Goal: Navigation & Orientation: Find specific page/section

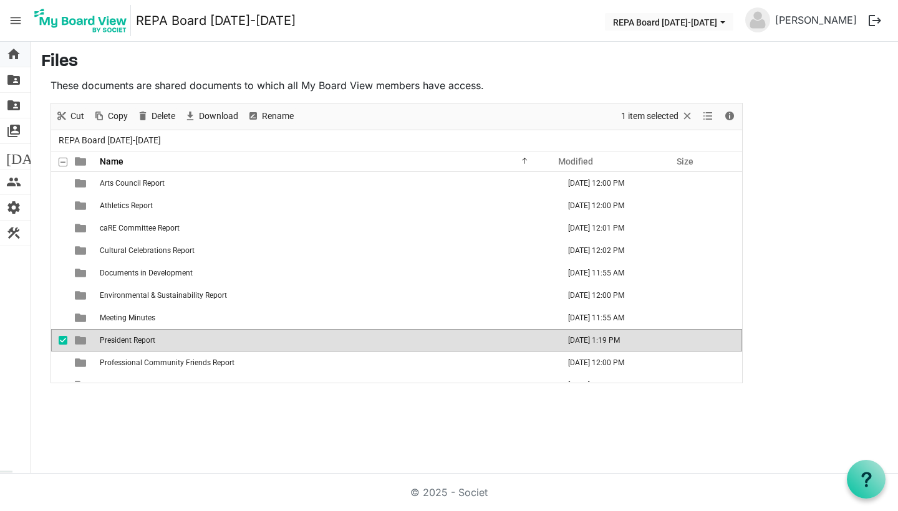
click at [14, 49] on span "home" at bounding box center [13, 54] width 15 height 25
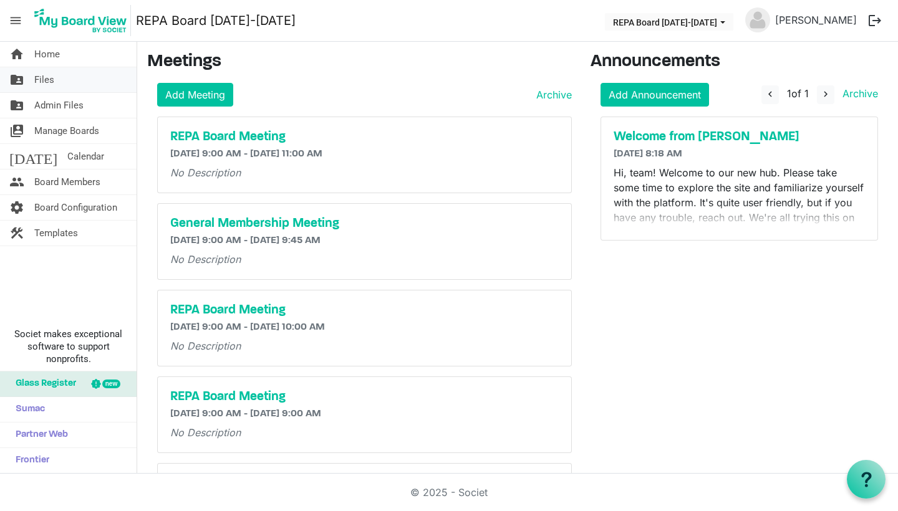
click at [65, 79] on link "folder_shared Files" at bounding box center [68, 79] width 137 height 25
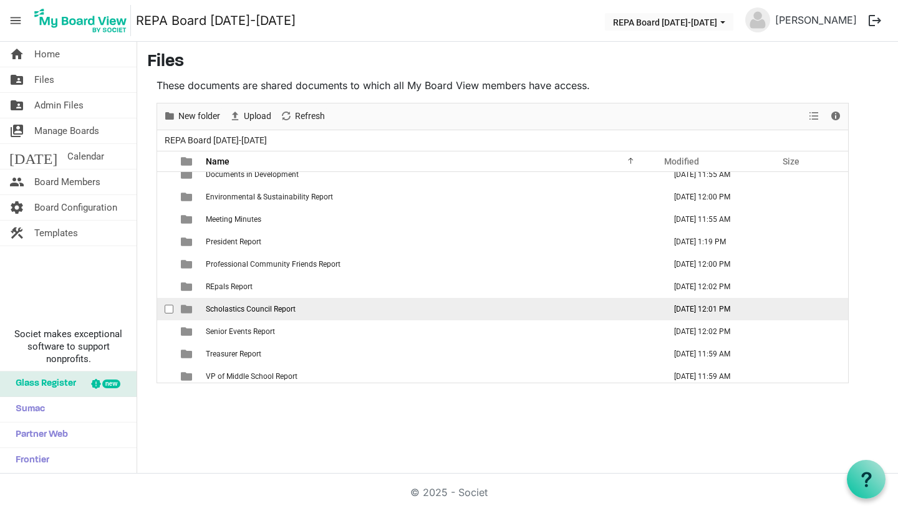
scroll to position [104, 0]
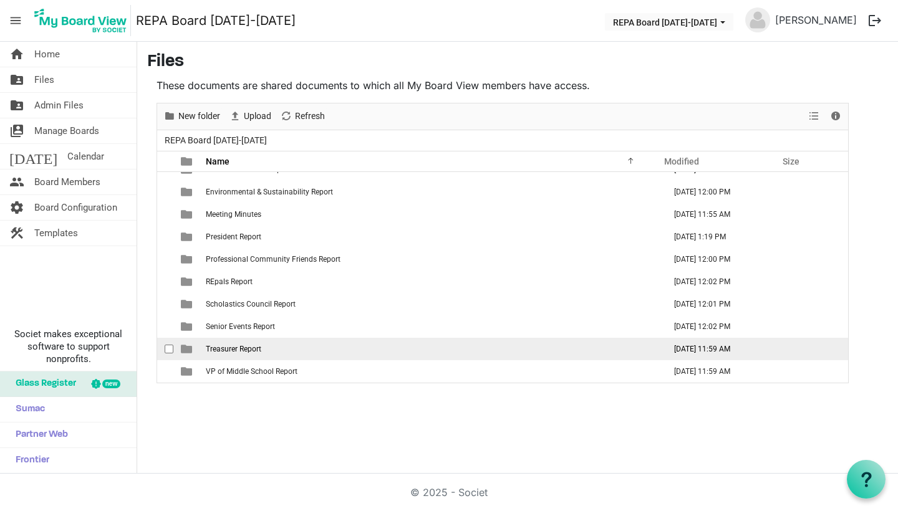
click at [219, 344] on td "Treasurer Report" at bounding box center [431, 349] width 459 height 22
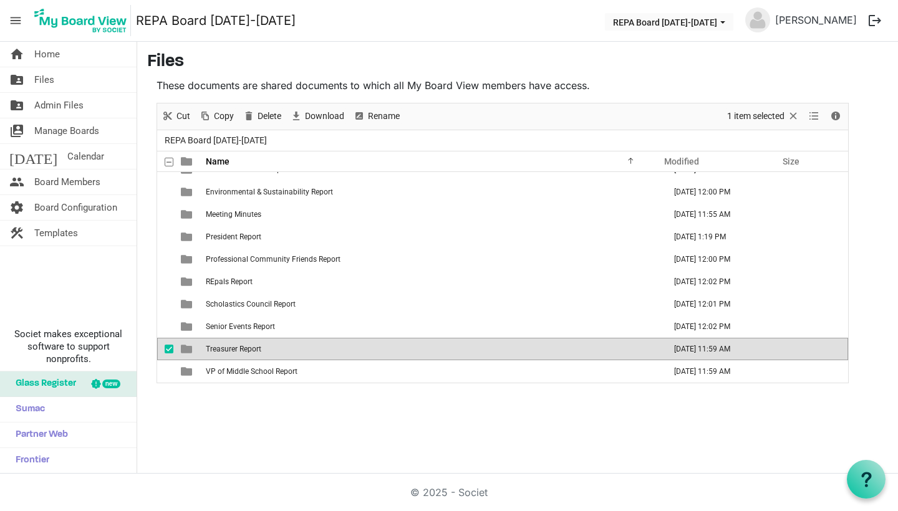
click at [219, 344] on td "Treasurer Report" at bounding box center [431, 349] width 459 height 22
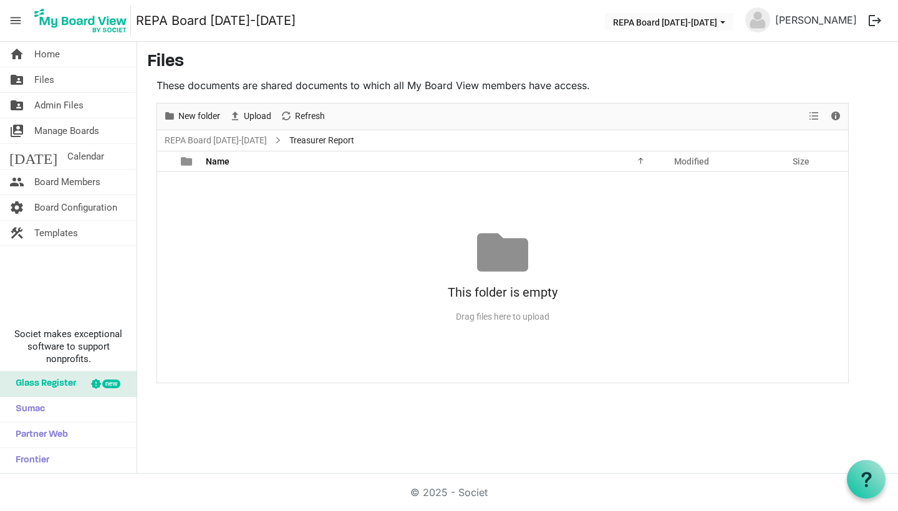
scroll to position [0, 0]
click at [67, 157] on span "Calendar" at bounding box center [85, 156] width 37 height 25
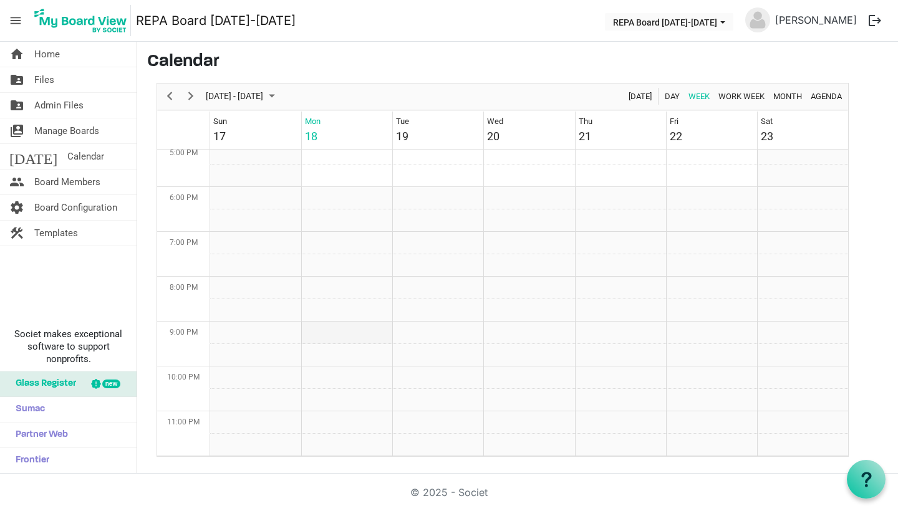
scroll to position [771, 0]
click at [788, 104] on span "Month" at bounding box center [787, 97] width 31 height 16
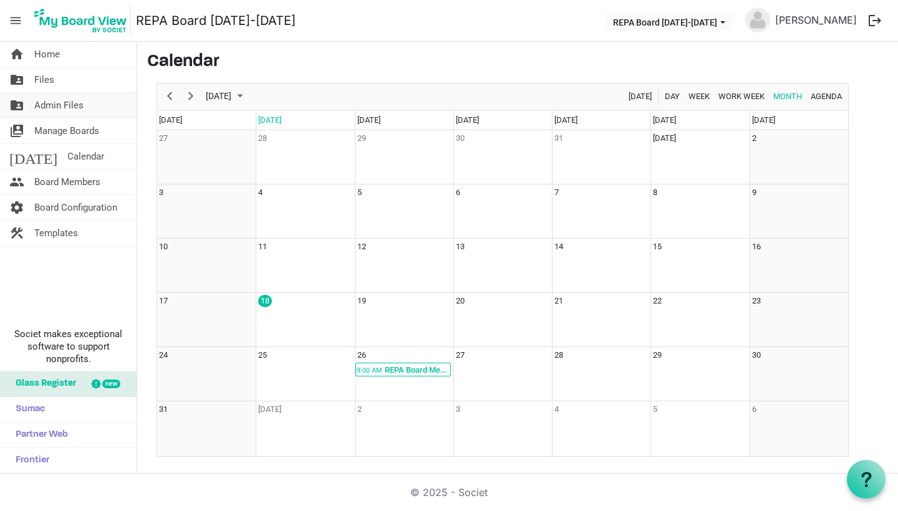
click at [59, 109] on span "Admin Files" at bounding box center [58, 105] width 49 height 25
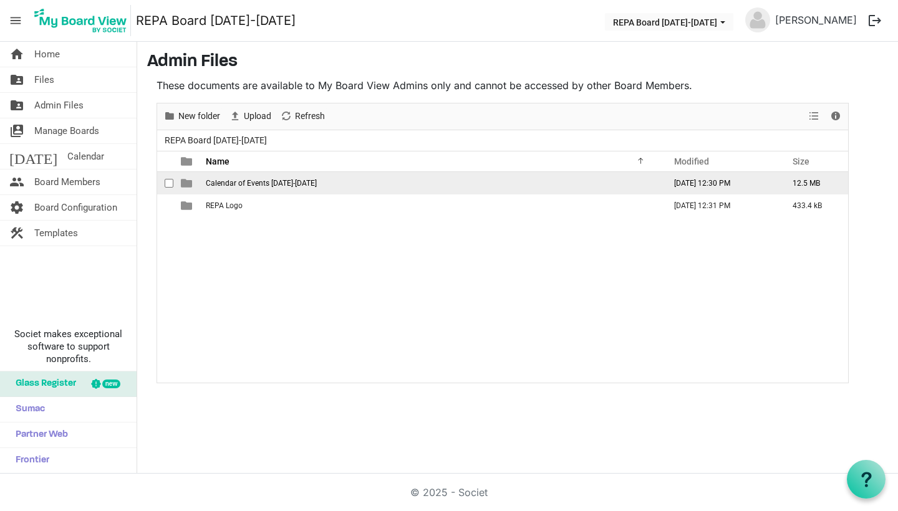
click at [242, 186] on span "Calendar of Events [DATE]-[DATE]" at bounding box center [261, 183] width 111 height 9
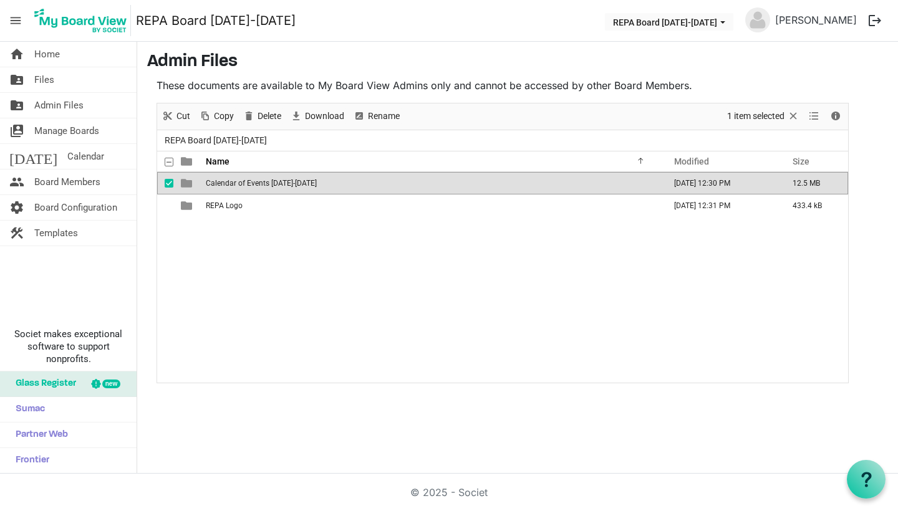
click at [242, 186] on span "Calendar of Events [DATE]-[DATE]" at bounding box center [261, 183] width 111 height 9
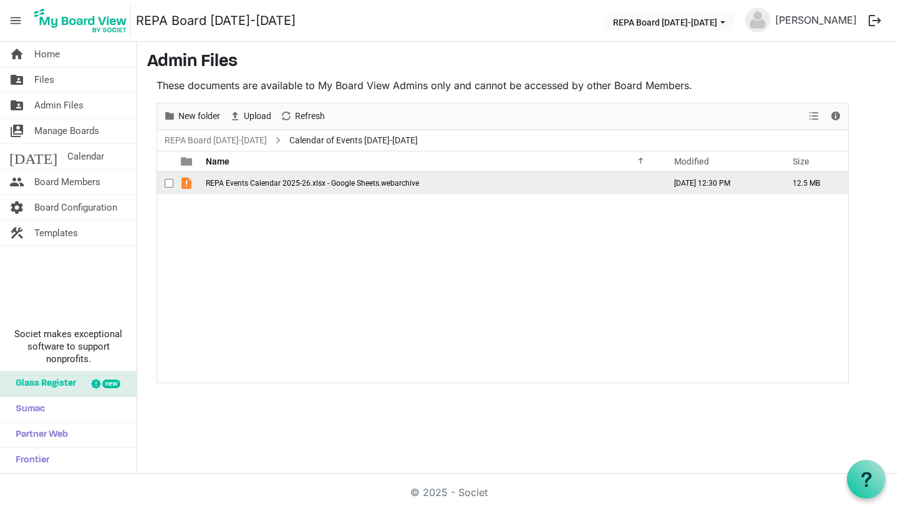
click at [330, 188] on td "REPA Events Calendar 2025-26.xlsx - Google Sheets.webarchive" at bounding box center [431, 183] width 459 height 22
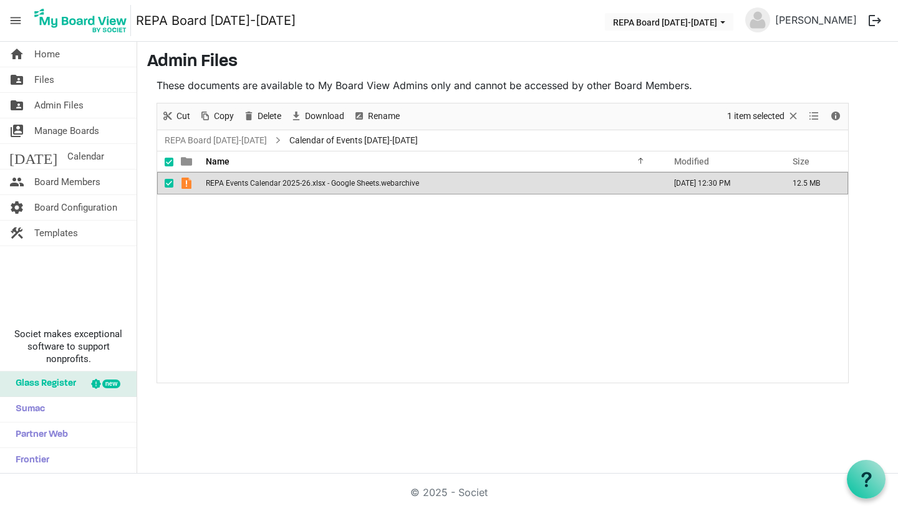
click at [330, 188] on td "REPA Events Calendar 2025-26.xlsx - Google Sheets.webarchive" at bounding box center [431, 183] width 459 height 22
click at [170, 185] on span "checkbox" at bounding box center [169, 183] width 9 height 9
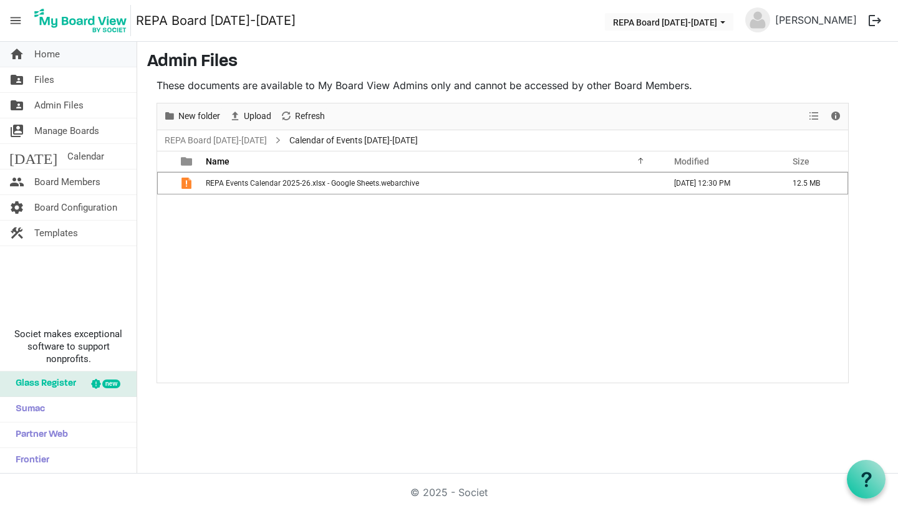
click at [67, 53] on link "home Home" at bounding box center [68, 54] width 137 height 25
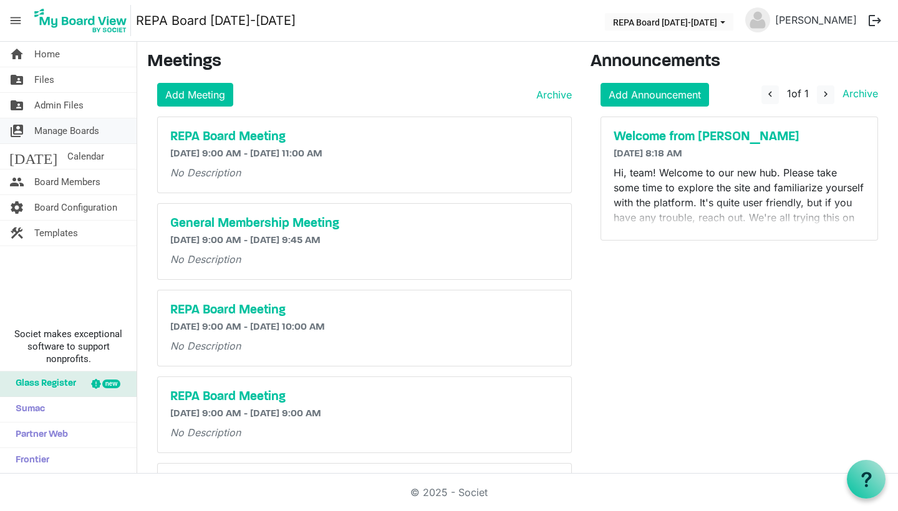
click at [90, 124] on span "Manage Boards" at bounding box center [66, 130] width 65 height 25
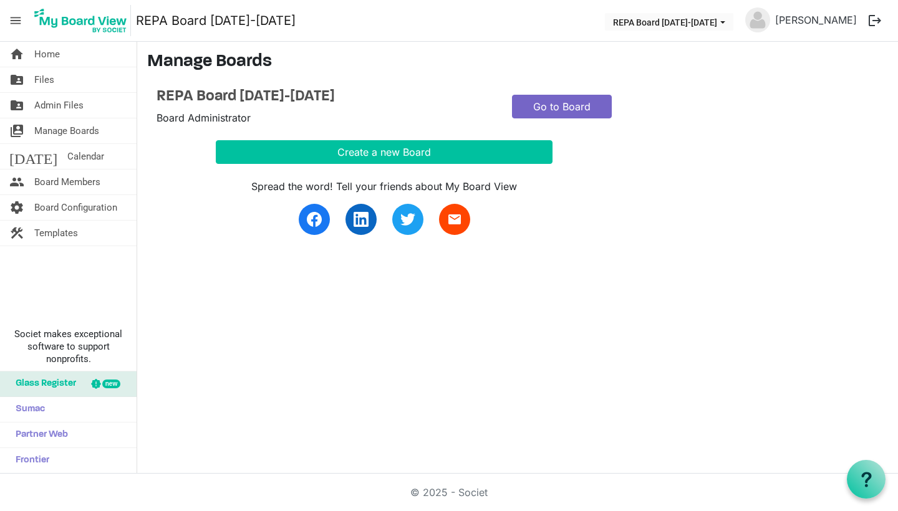
click at [557, 108] on link "Go to Board" at bounding box center [562, 107] width 100 height 24
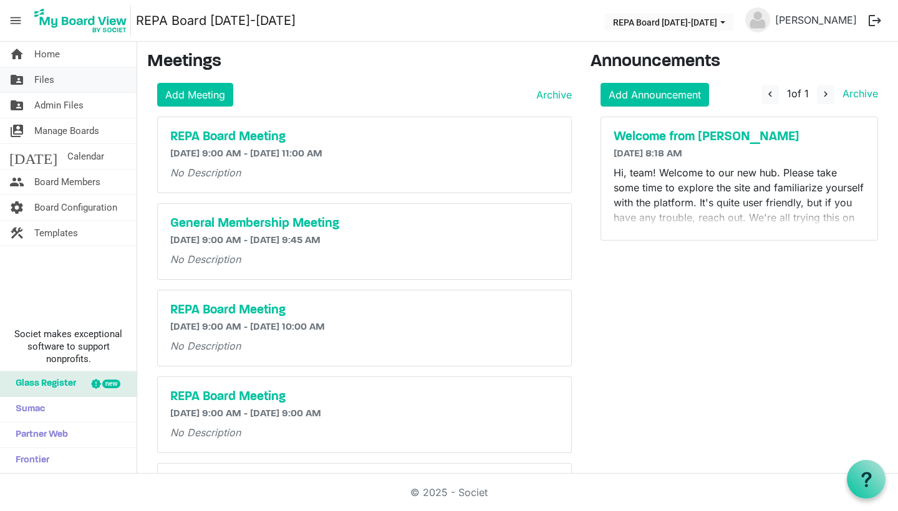
click at [41, 79] on span "Files" at bounding box center [44, 79] width 20 height 25
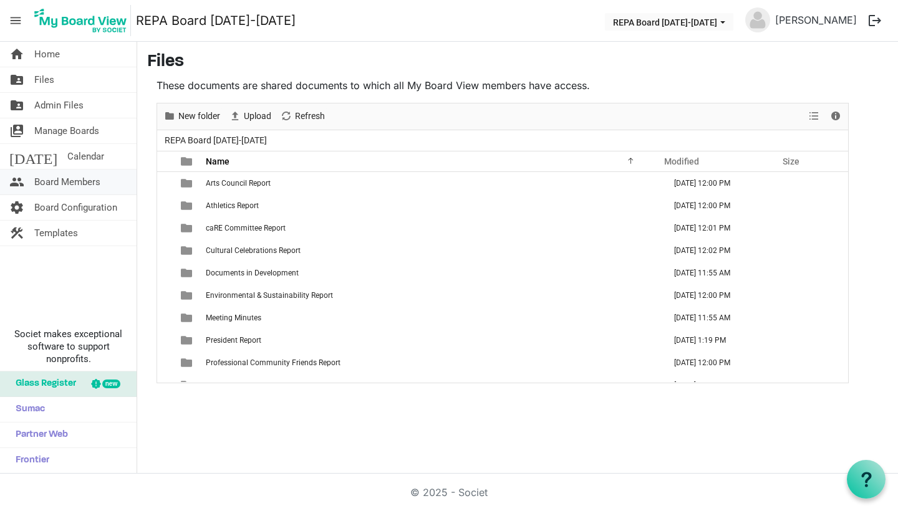
click at [46, 184] on span "Board Members" at bounding box center [67, 182] width 66 height 25
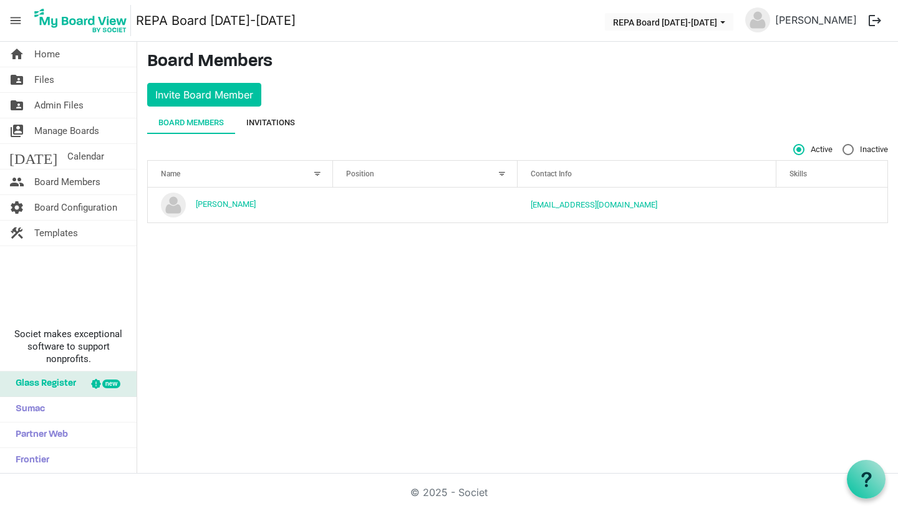
click at [274, 120] on div "Invitations" at bounding box center [270, 123] width 49 height 12
